Goal: Find specific page/section: Find specific page/section

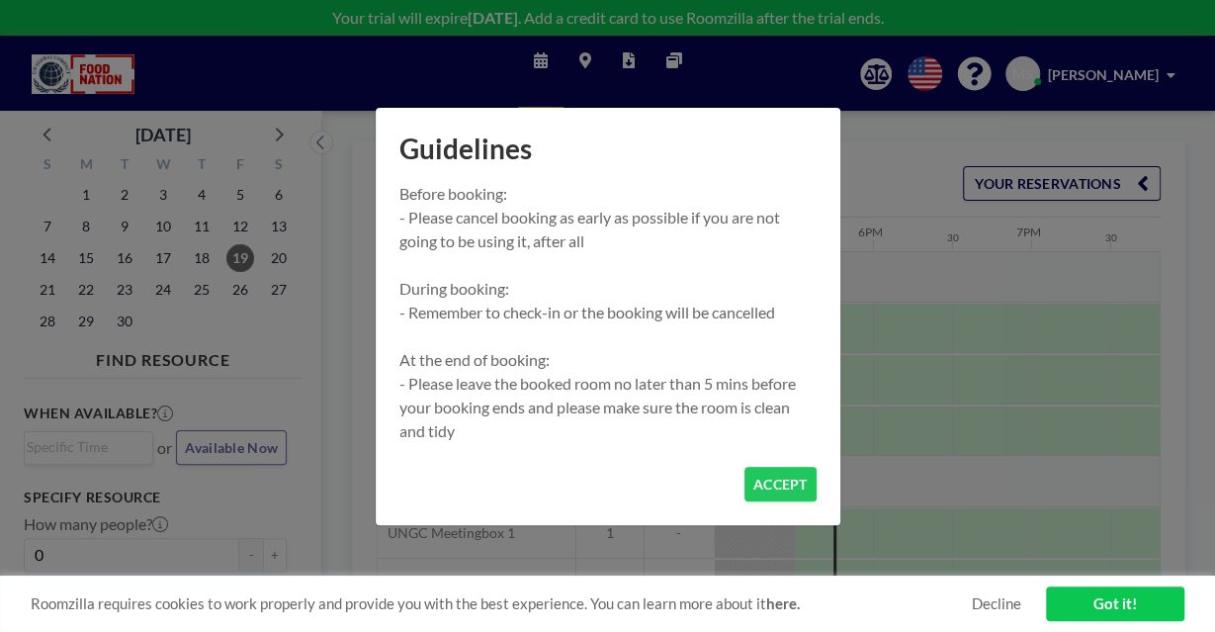
scroll to position [0, 2689]
click at [770, 485] on button "ACCEPT" at bounding box center [780, 484] width 72 height 35
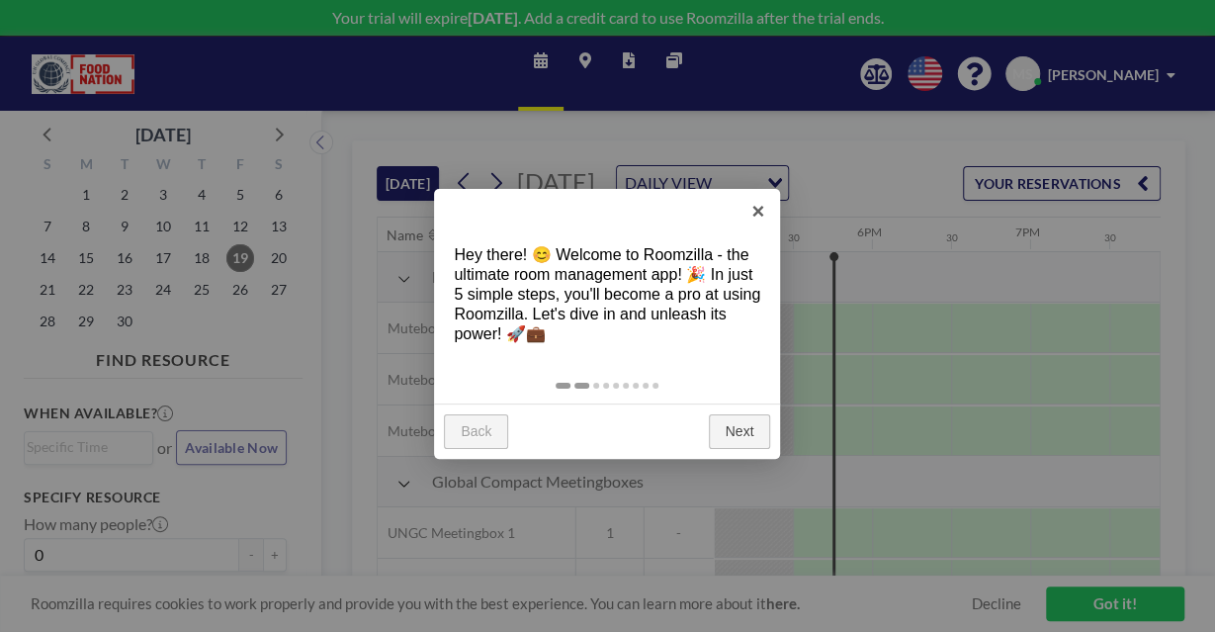
click at [582, 387] on link at bounding box center [581, 386] width 15 height 6
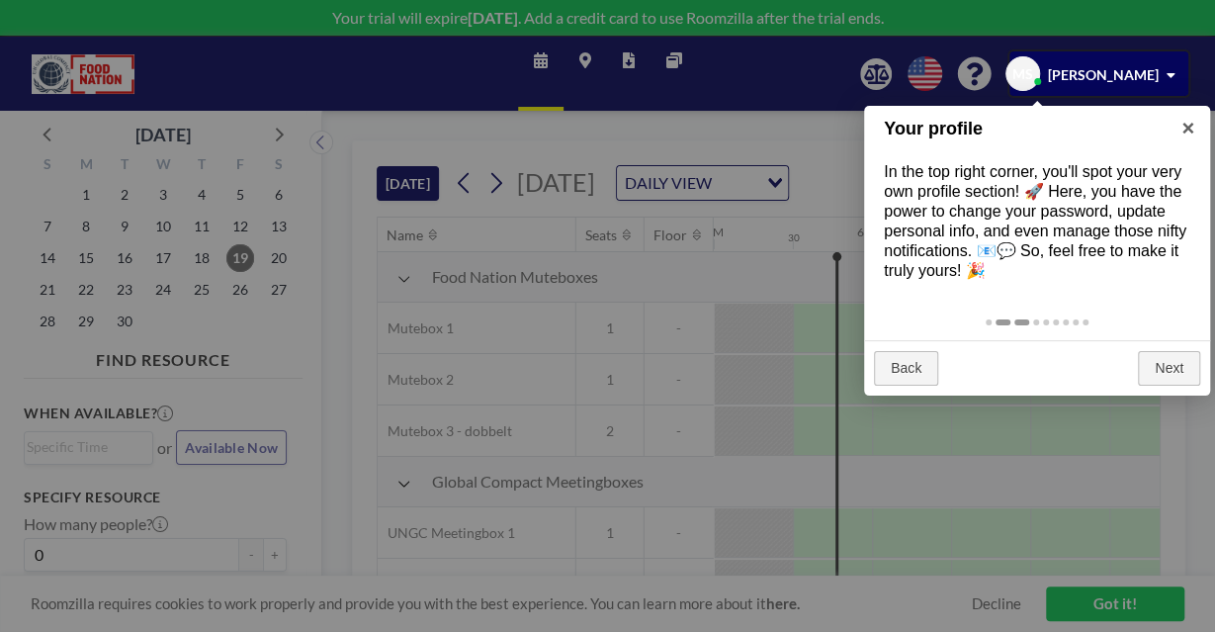
click at [1028, 321] on link at bounding box center [1021, 322] width 15 height 6
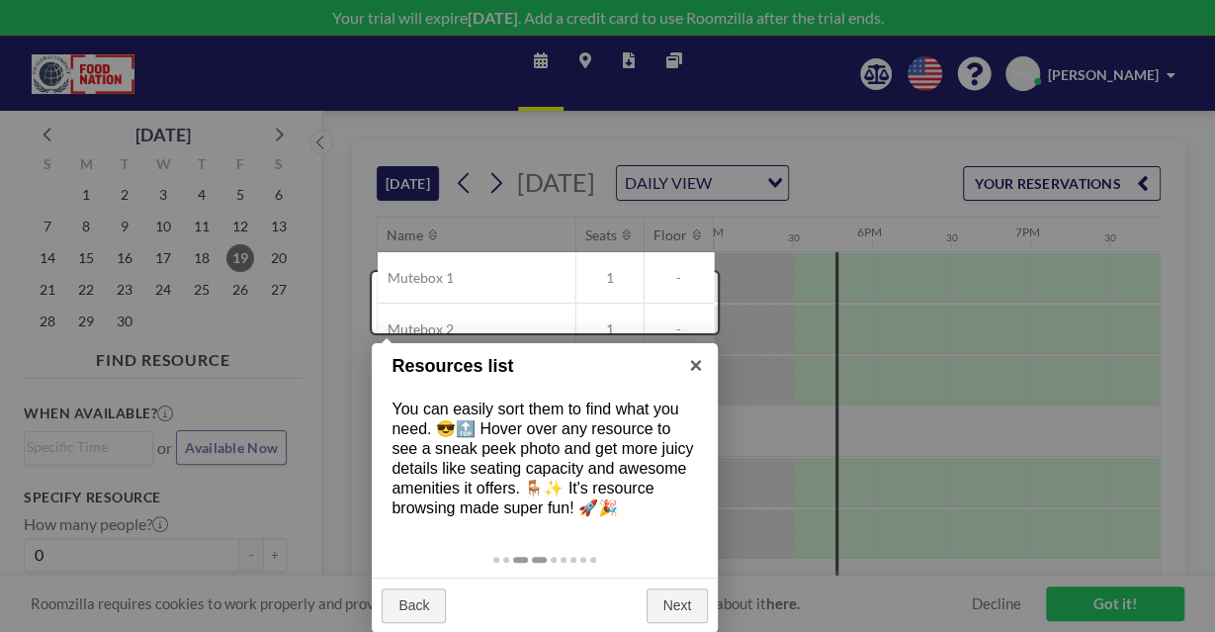
click at [542, 562] on link at bounding box center [539, 560] width 15 height 6
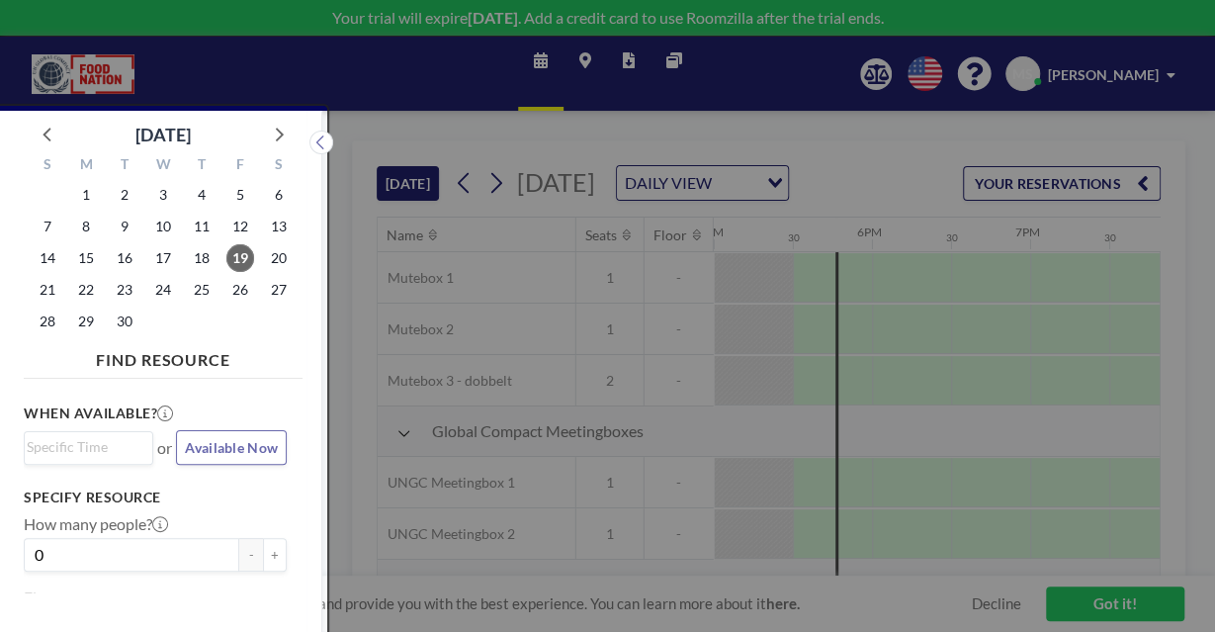
scroll to position [5, 0]
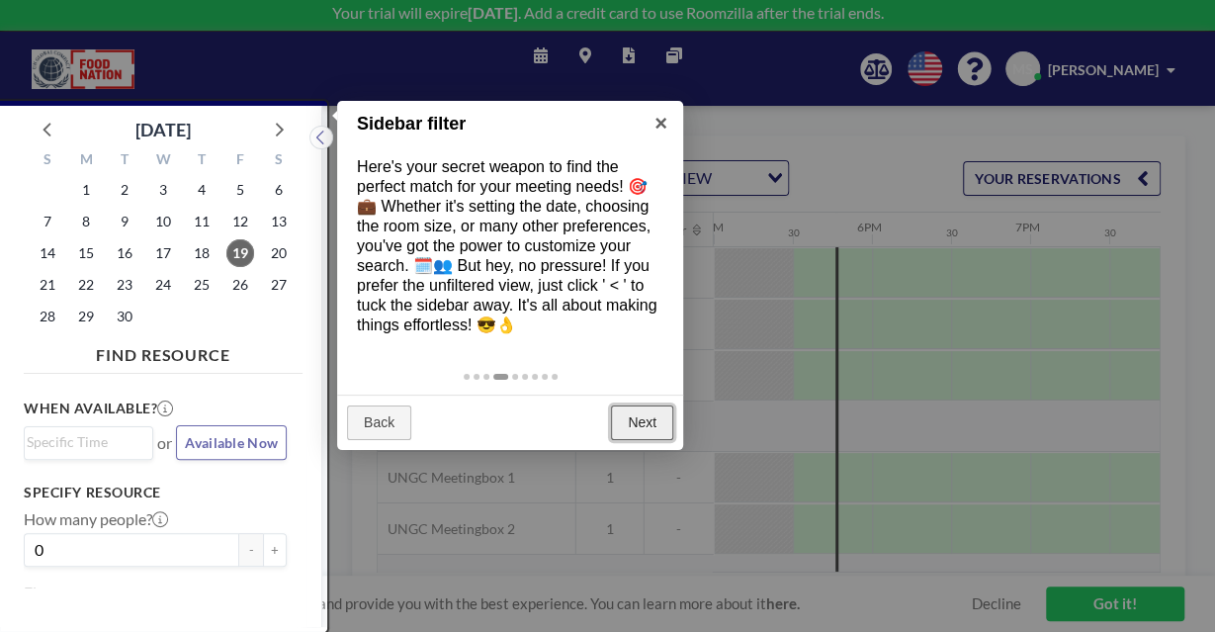
click at [634, 422] on link "Next" at bounding box center [642, 423] width 62 height 36
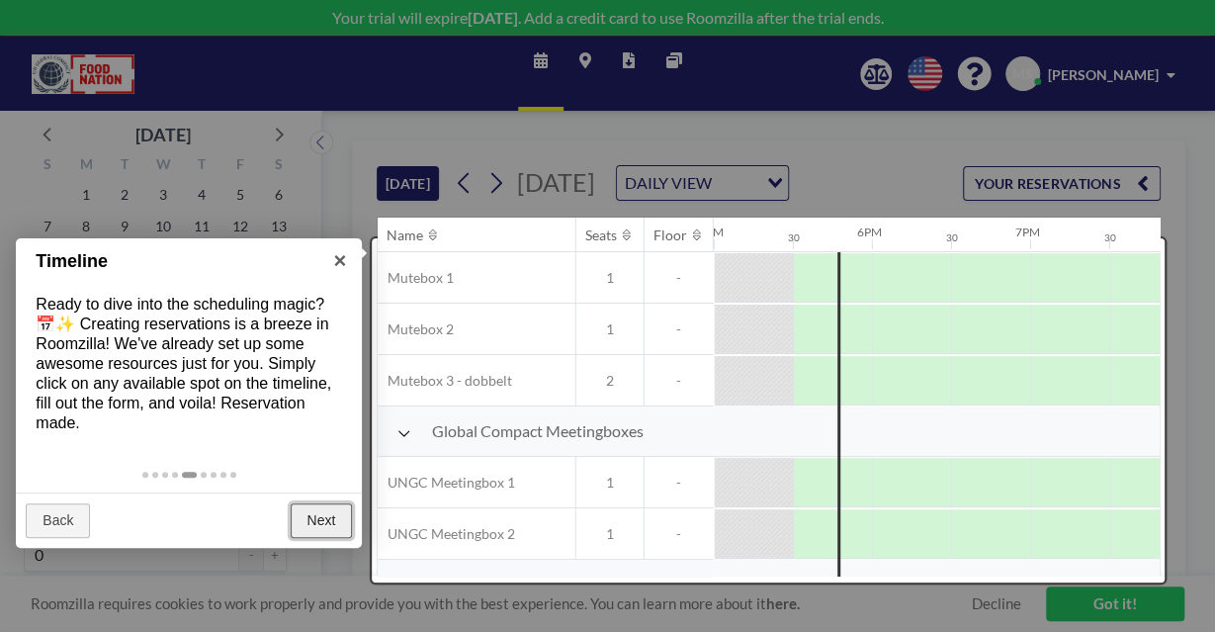
click at [333, 513] on link "Next" at bounding box center [322, 521] width 62 height 36
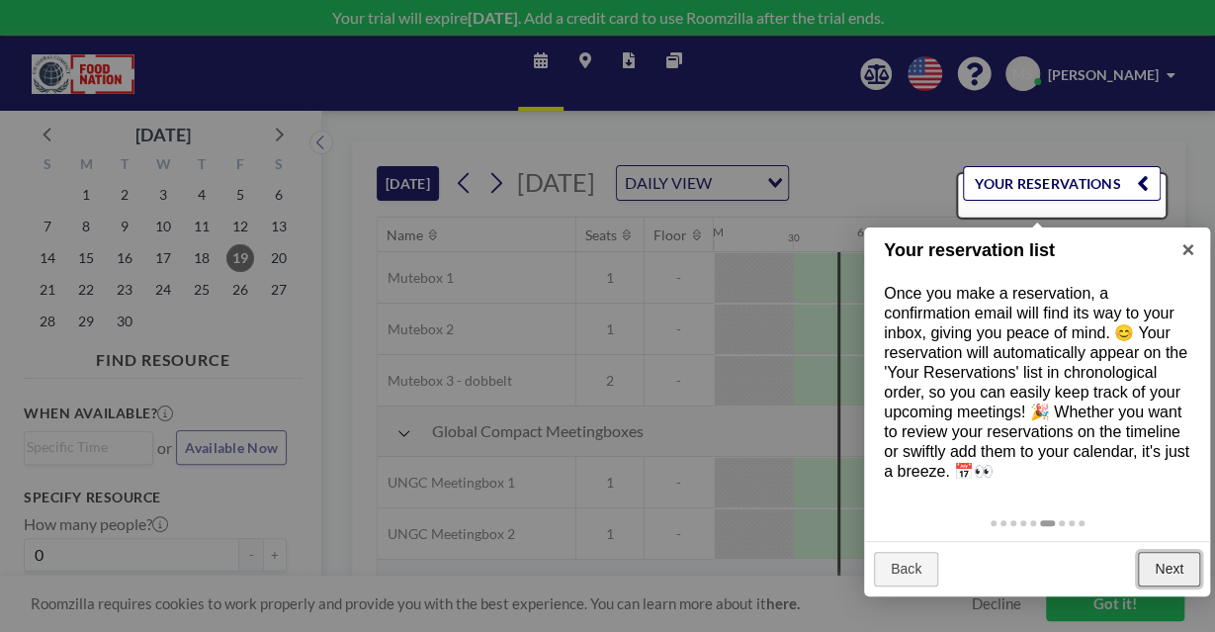
click at [1164, 565] on link "Next" at bounding box center [1169, 570] width 62 height 36
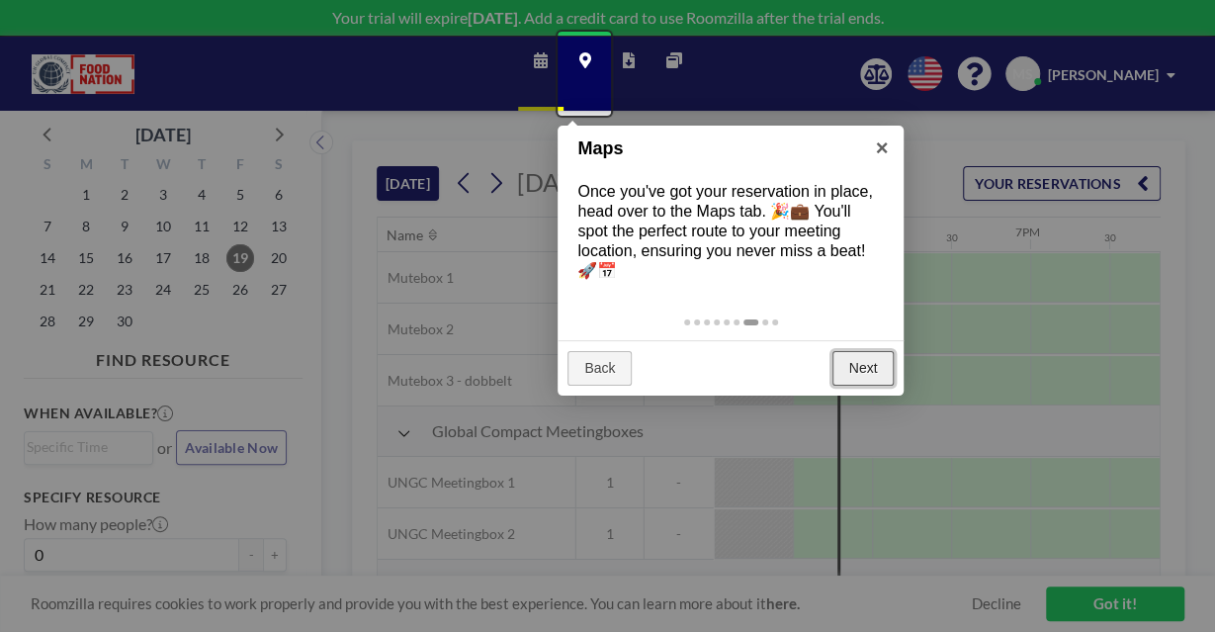
click at [866, 369] on link "Next" at bounding box center [863, 369] width 62 height 36
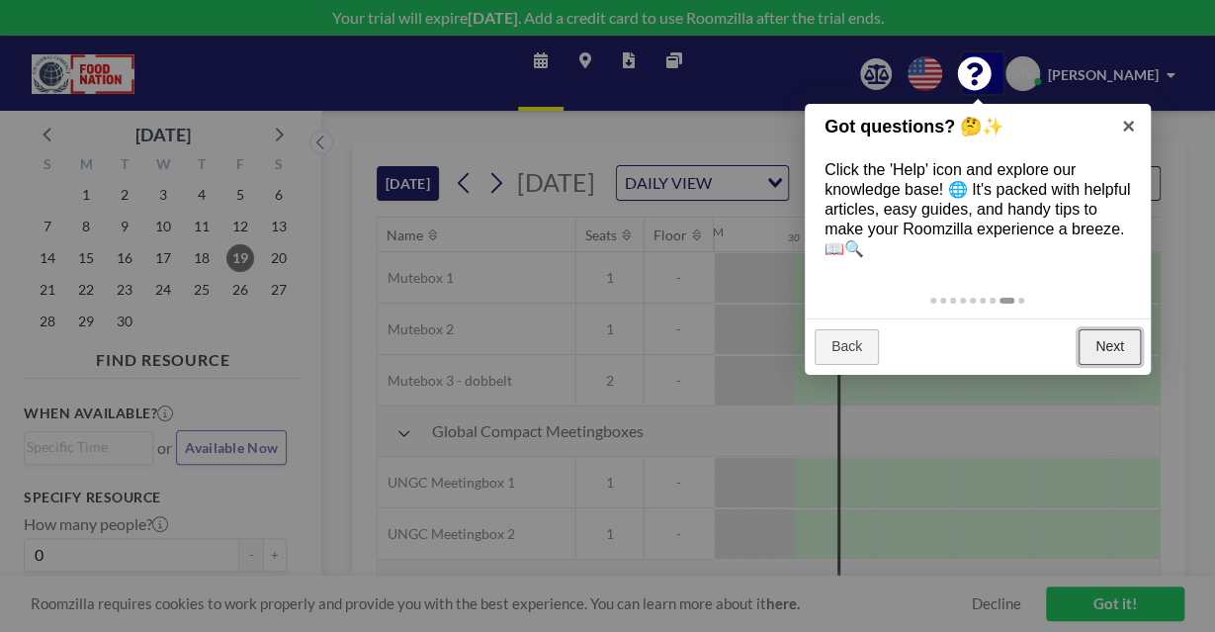
click at [1107, 351] on link "Next" at bounding box center [1110, 347] width 62 height 36
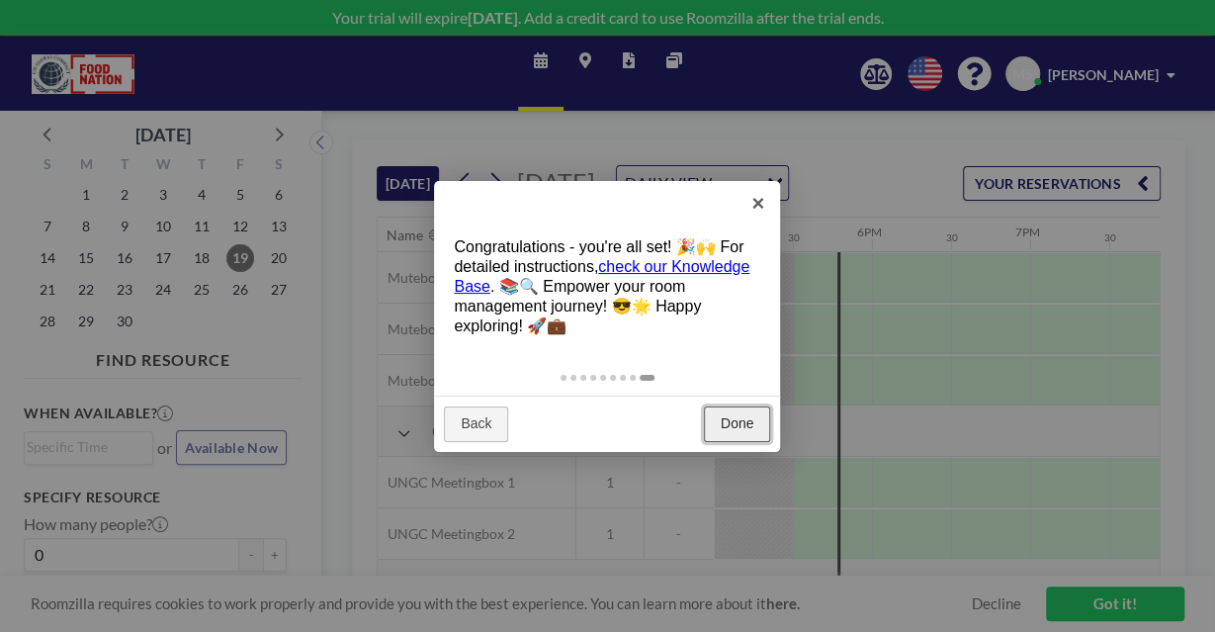
click at [730, 424] on link "Done" at bounding box center [737, 424] width 66 height 36
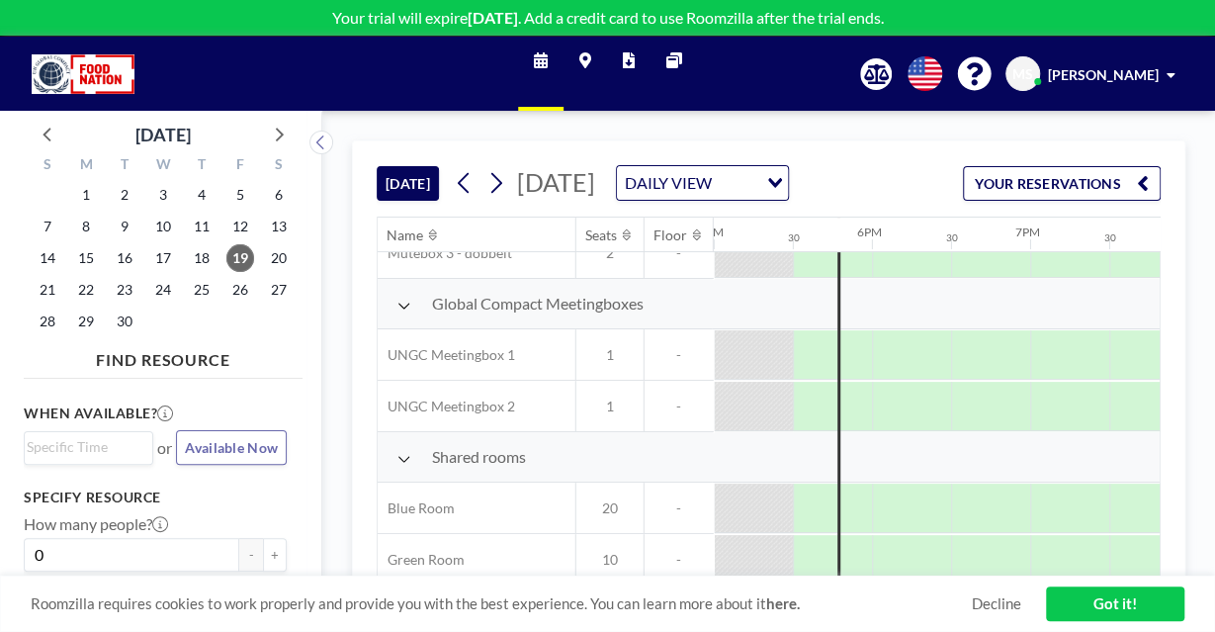
scroll to position [210, 2689]
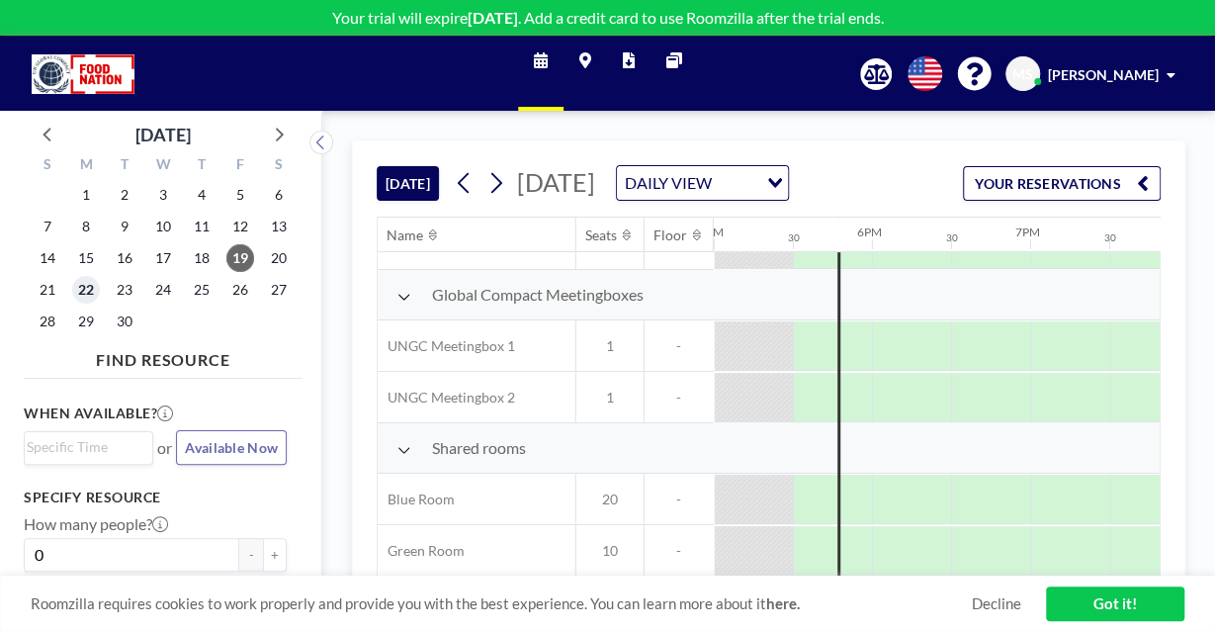
click at [84, 290] on span "22" at bounding box center [86, 290] width 28 height 28
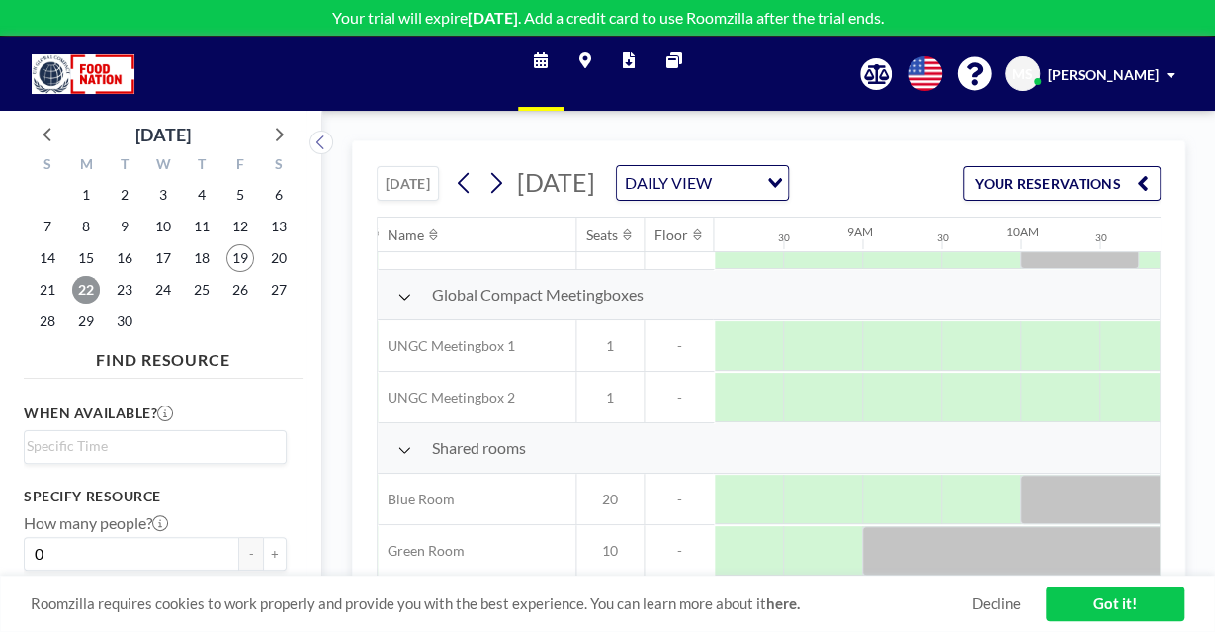
scroll to position [210, 1241]
click at [1102, 609] on link "Got it!" at bounding box center [1115, 603] width 138 height 35
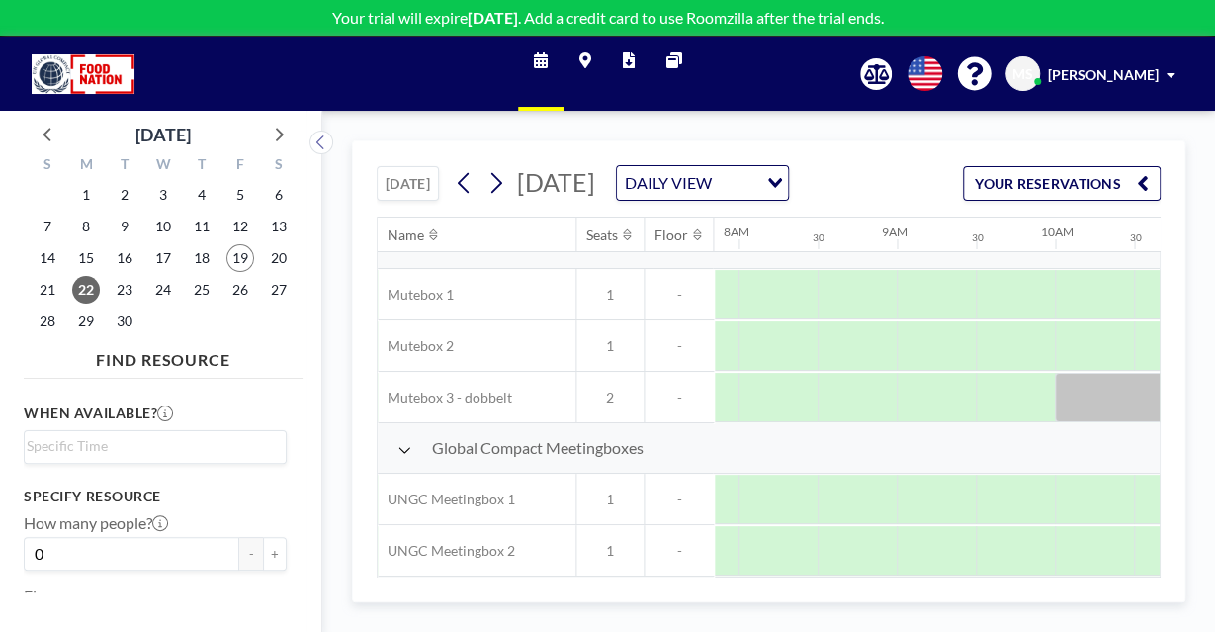
scroll to position [0, 1241]
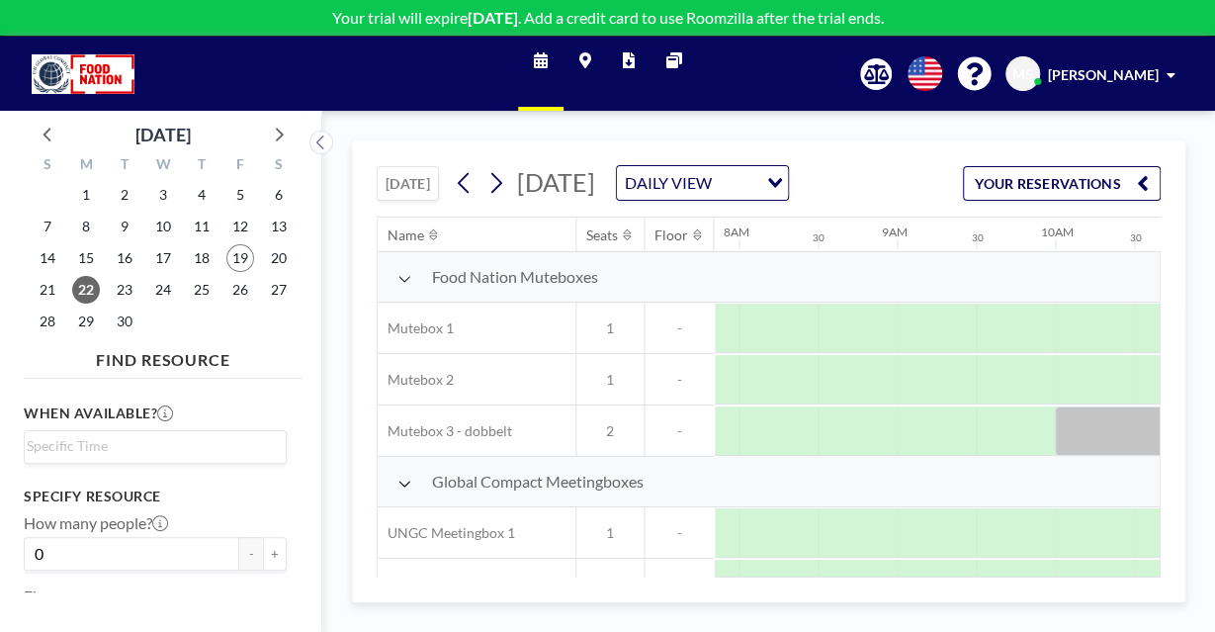
click at [757, 196] on div "DAILY VIEW" at bounding box center [687, 181] width 140 height 30
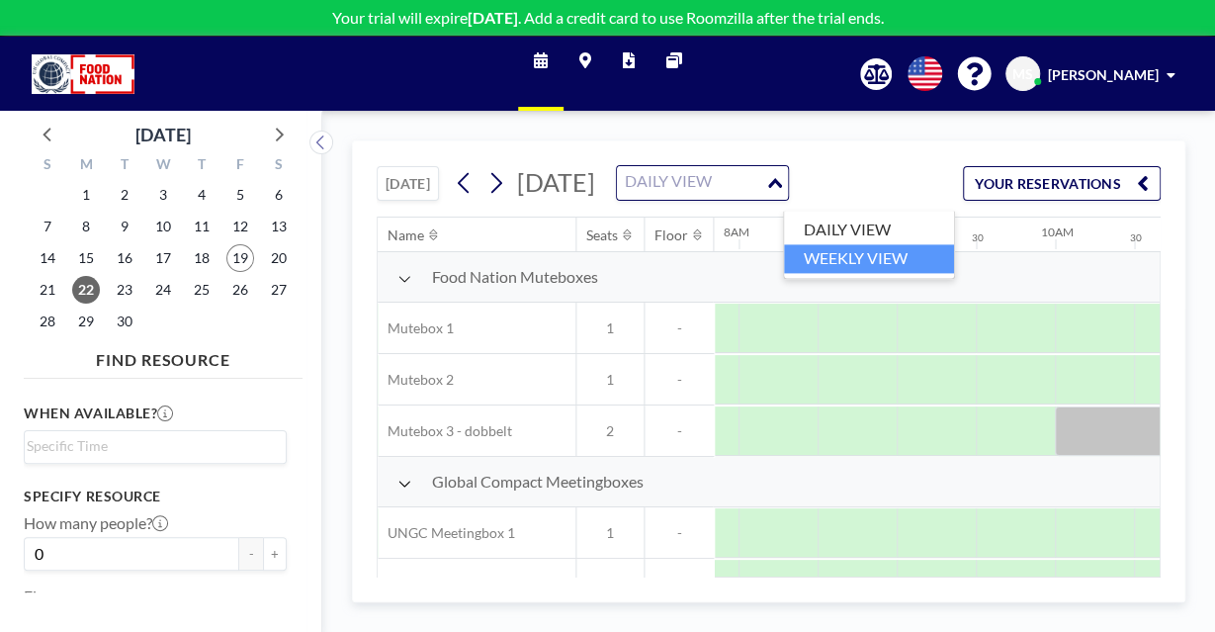
click at [849, 246] on li "WEEKLY VIEW" at bounding box center [869, 258] width 170 height 29
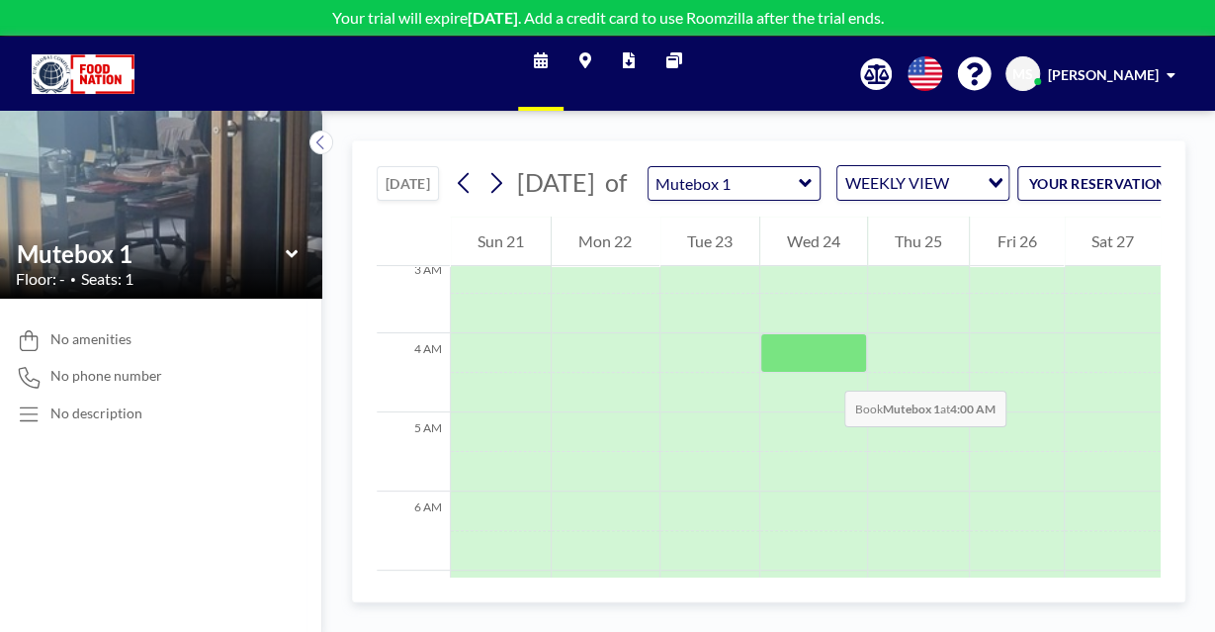
scroll to position [0, 0]
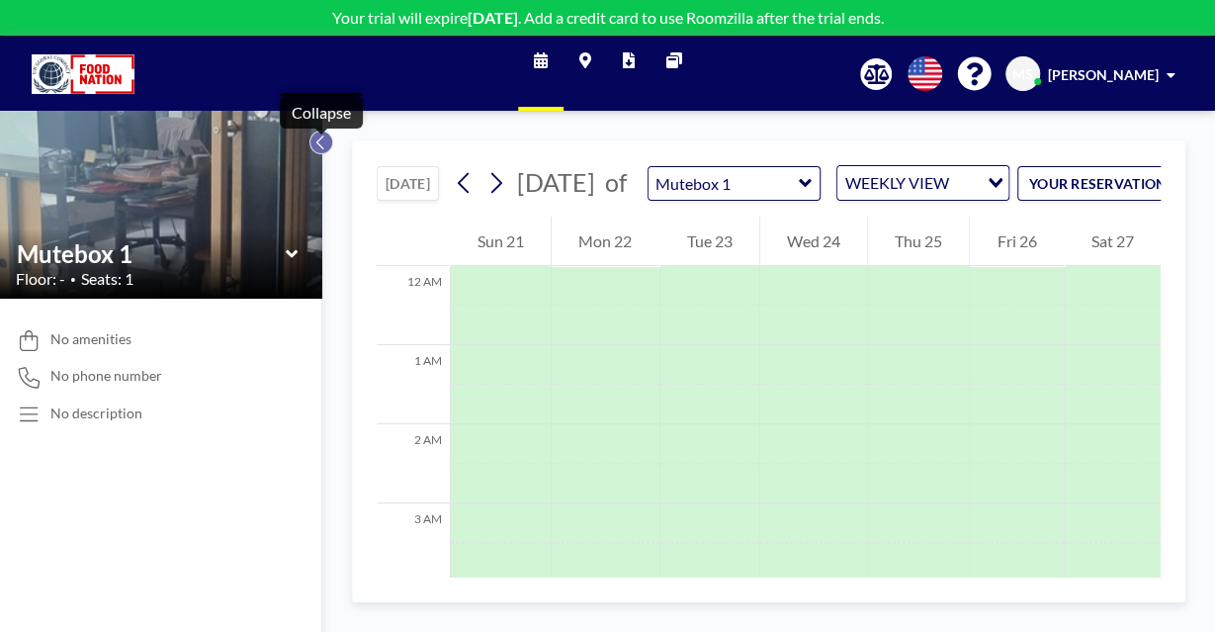
click at [315, 143] on icon at bounding box center [320, 142] width 13 height 20
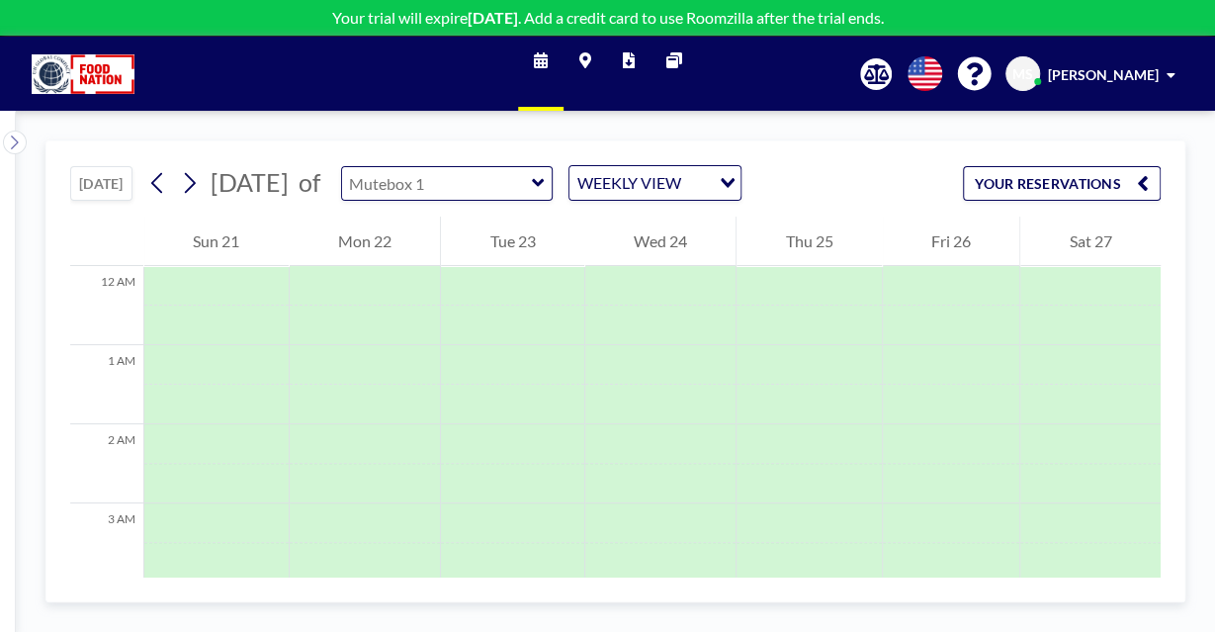
click at [532, 189] on input "text" at bounding box center [437, 183] width 190 height 33
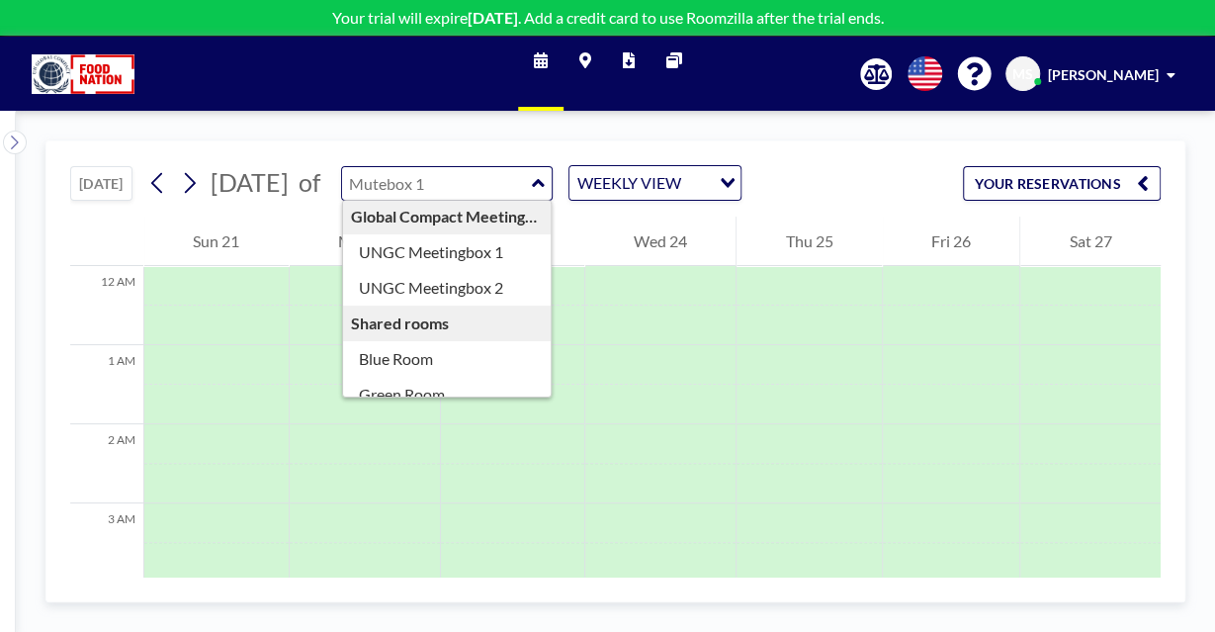
scroll to position [159, 0]
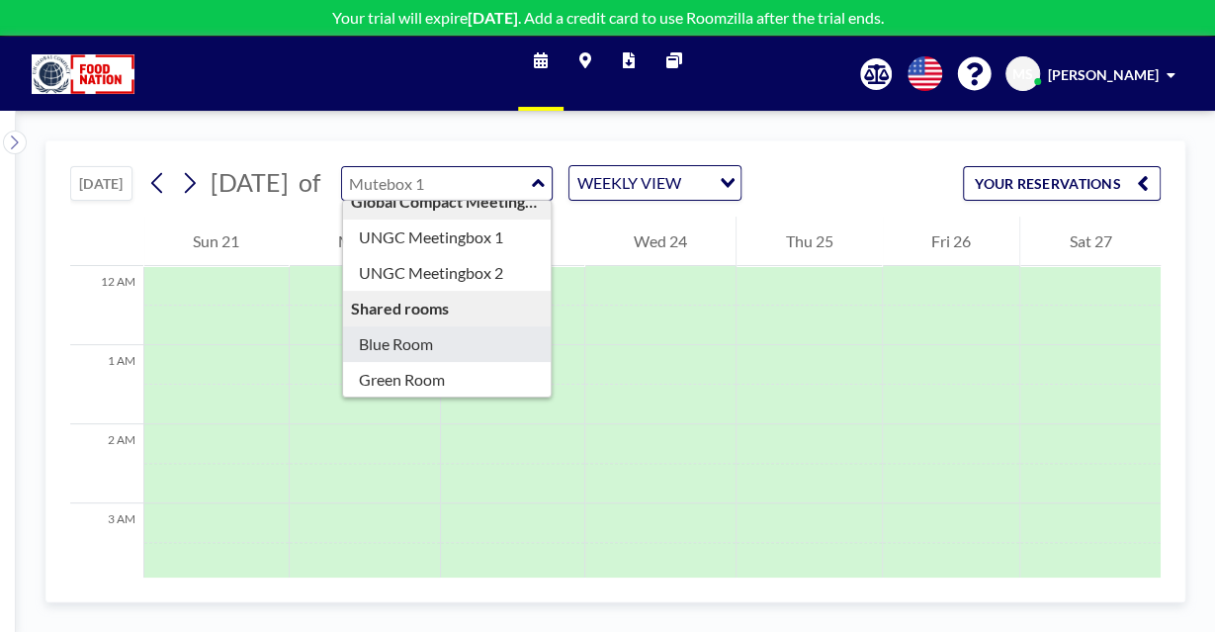
type input "Blue Room"
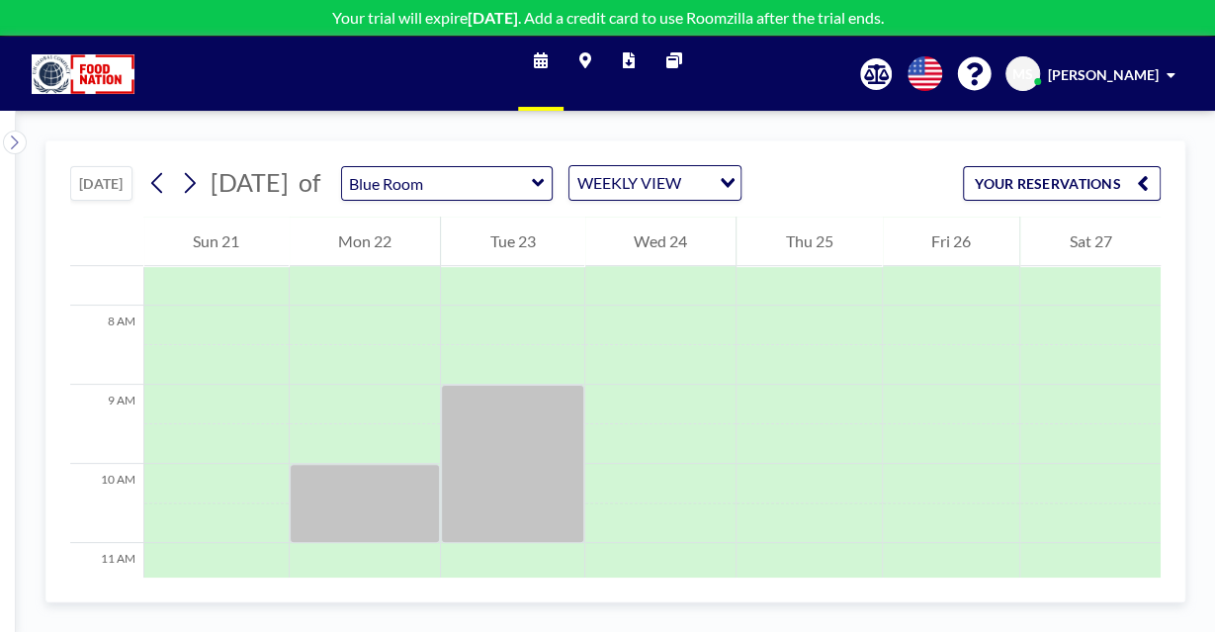
scroll to position [823, 0]
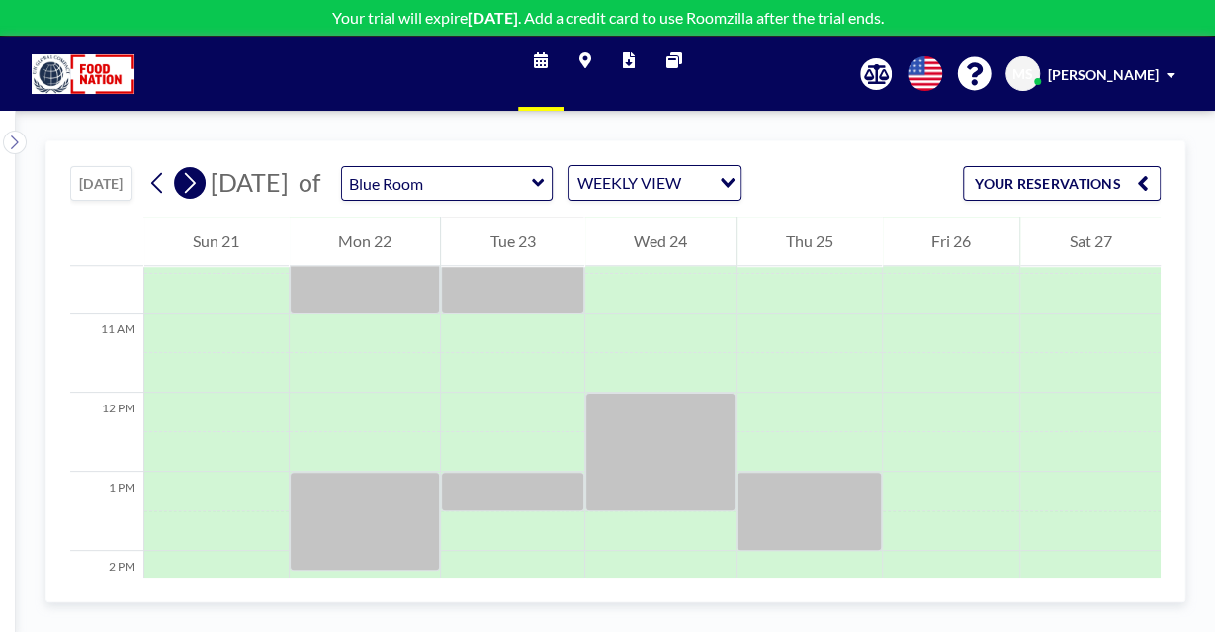
click at [203, 193] on button at bounding box center [190, 183] width 32 height 32
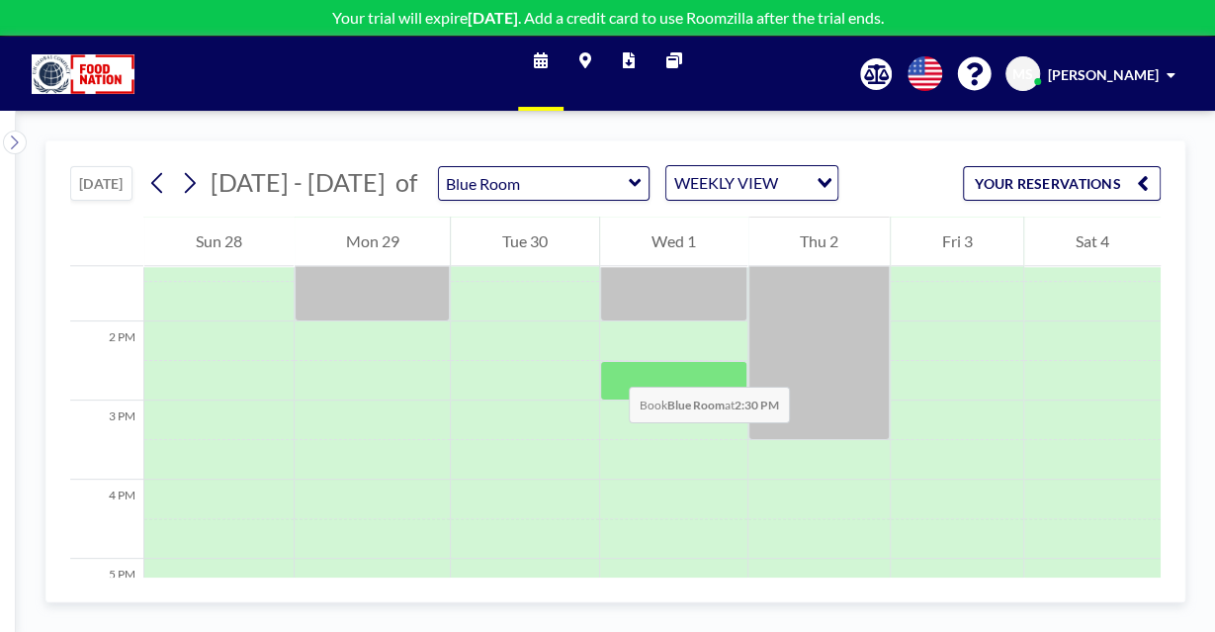
scroll to position [593, 0]
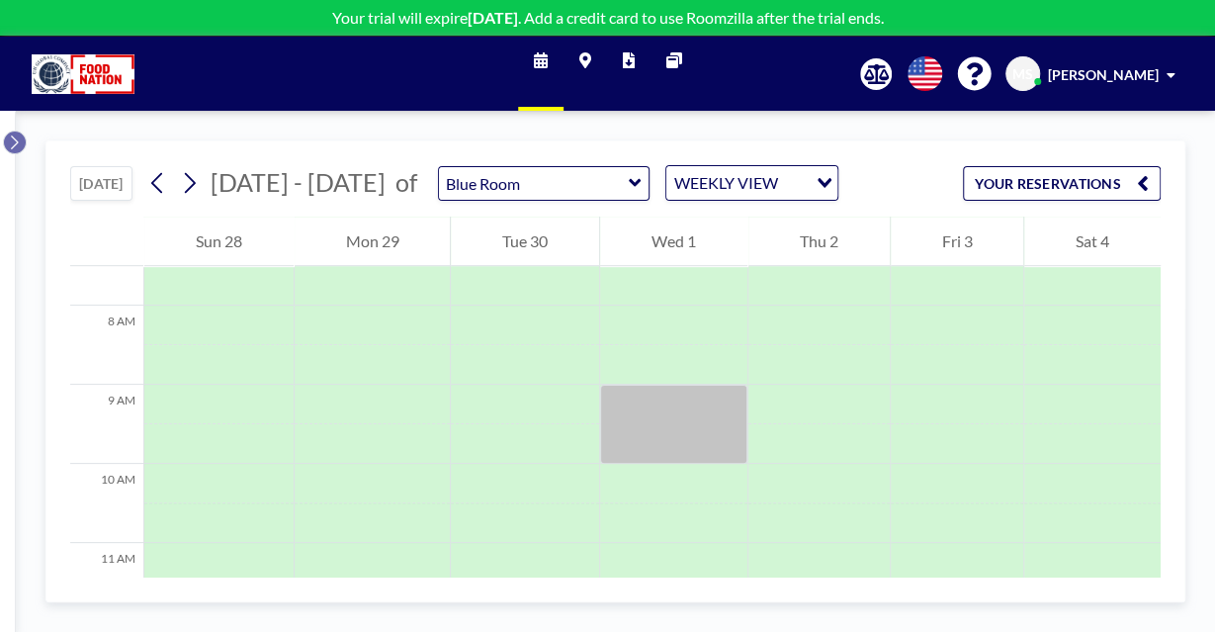
click at [18, 137] on icon at bounding box center [14, 142] width 13 height 20
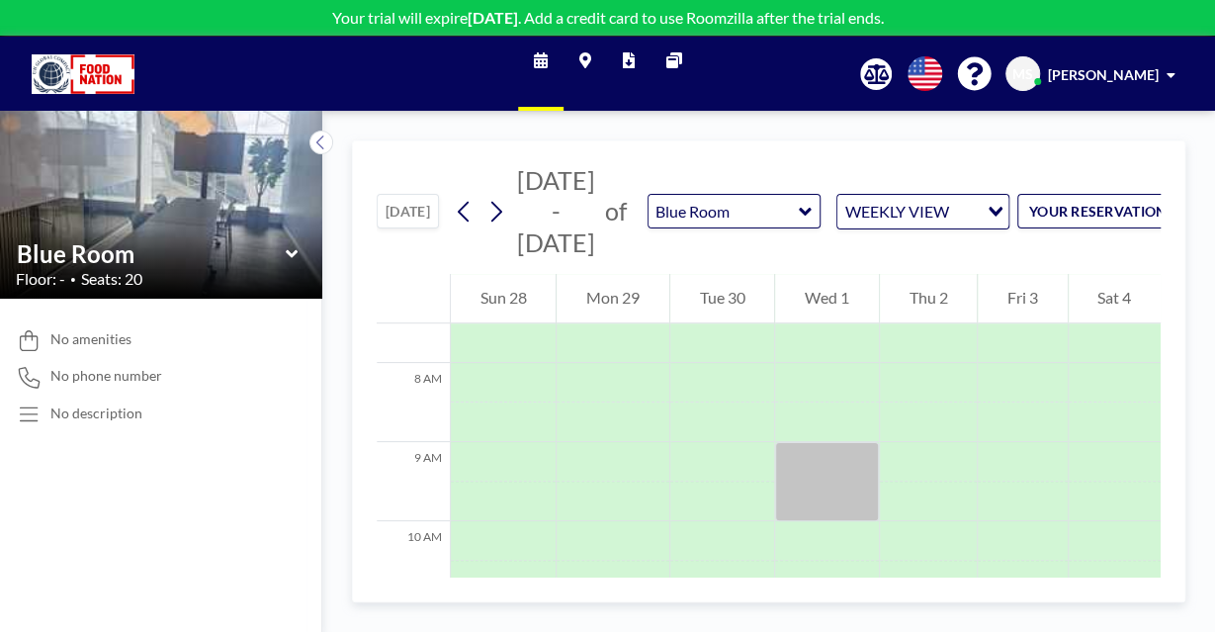
click at [289, 250] on icon at bounding box center [292, 254] width 13 height 20
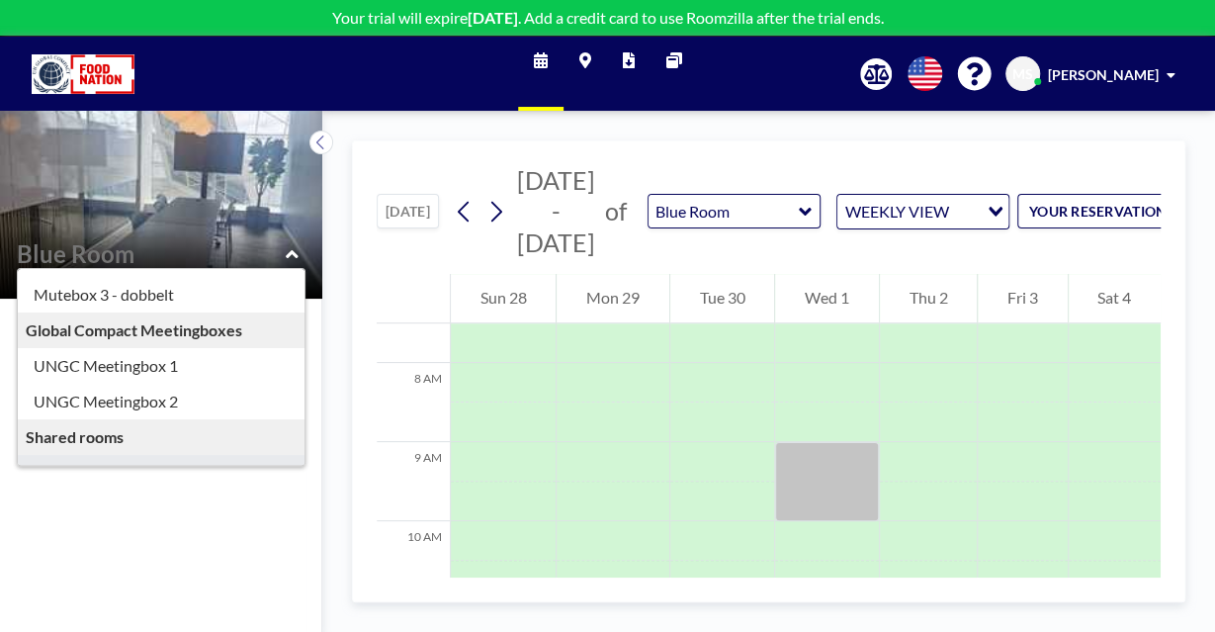
scroll to position [159, 0]
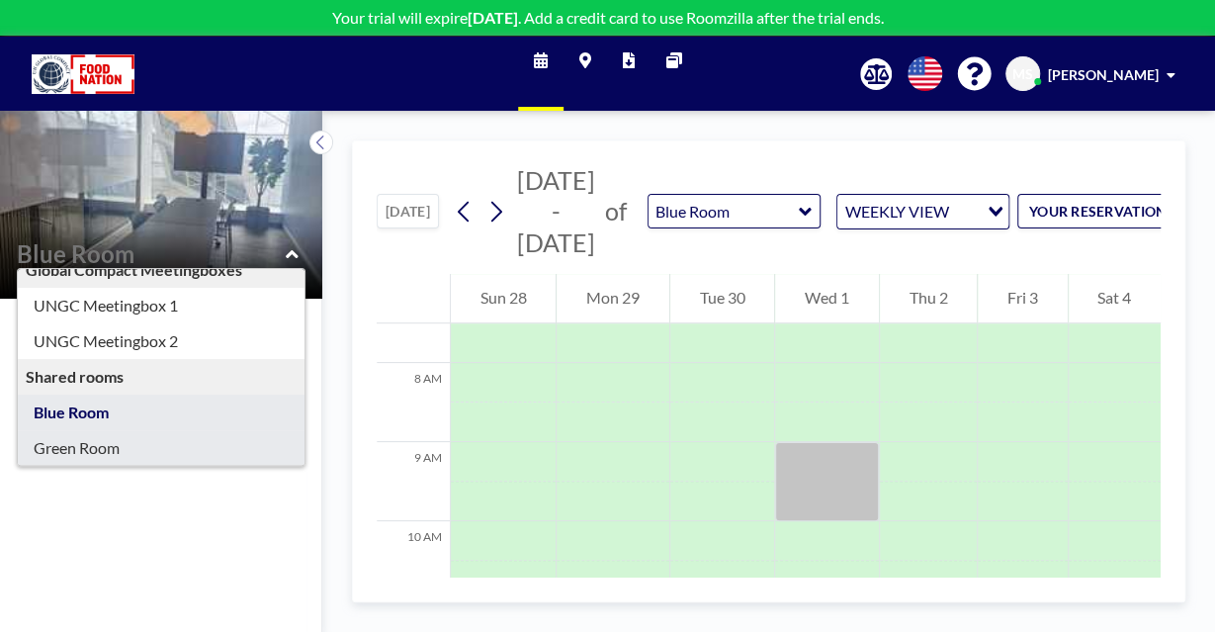
type input "Green Room"
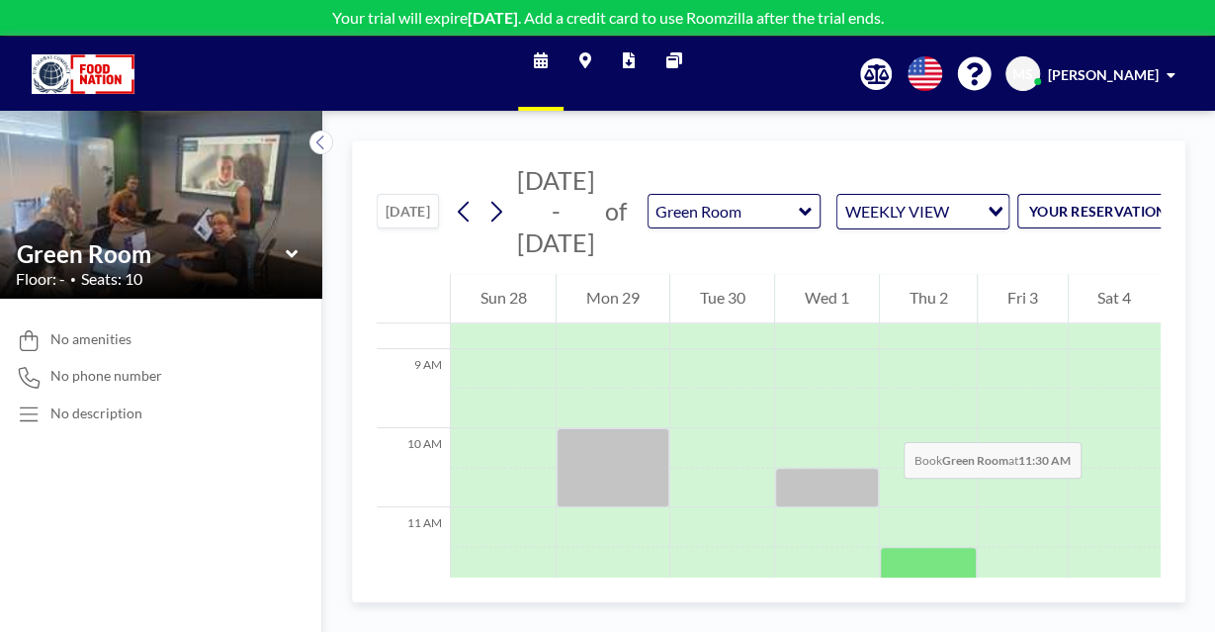
scroll to position [823, 0]
